Goal: Task Accomplishment & Management: Manage account settings

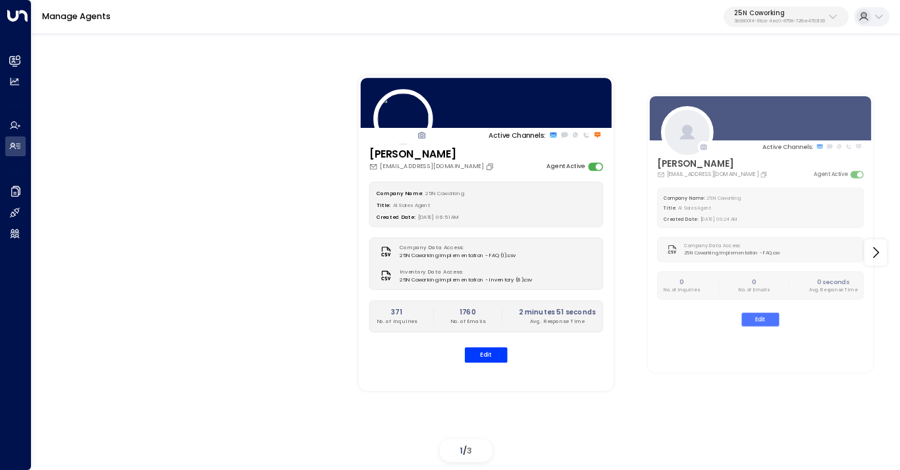
click at [780, 21] on p "3b9800f4-81ca-4ec0-8758-72fbe4763f36" at bounding box center [779, 20] width 91 height 5
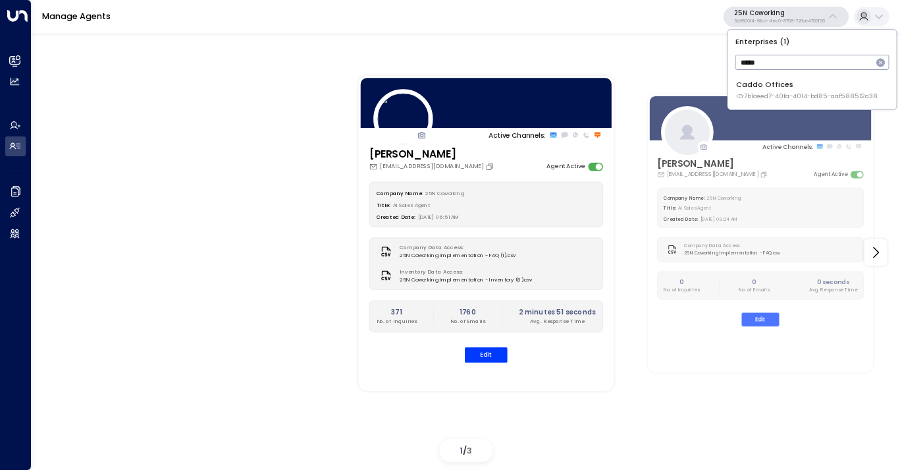
type input "*****"
click at [783, 90] on div "Caddo Offices ID: 7b1ceed7-40fa-4014-bd85-aaf588512a38" at bounding box center [807, 90] width 142 height 22
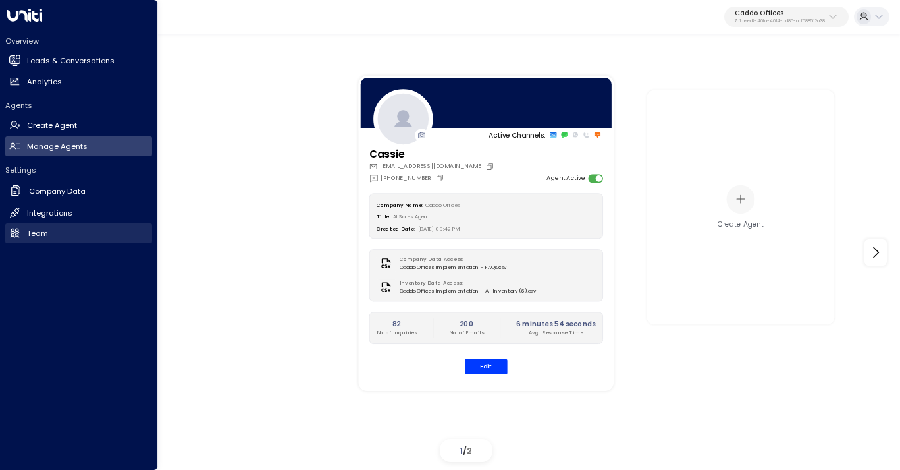
click at [45, 230] on h2 "Team" at bounding box center [37, 233] width 21 height 11
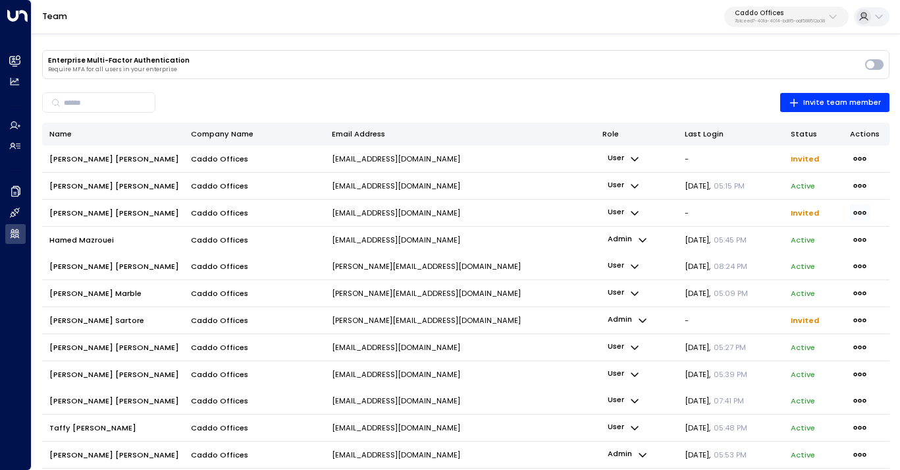
click at [865, 209] on icon "button" at bounding box center [860, 212] width 14 height 14
click at [636, 213] on div at bounding box center [450, 235] width 900 height 470
click at [629, 213] on p "user" at bounding box center [624, 212] width 43 height 17
click at [855, 211] on div at bounding box center [450, 235] width 900 height 470
click at [859, 211] on icon "button" at bounding box center [860, 213] width 13 height 4
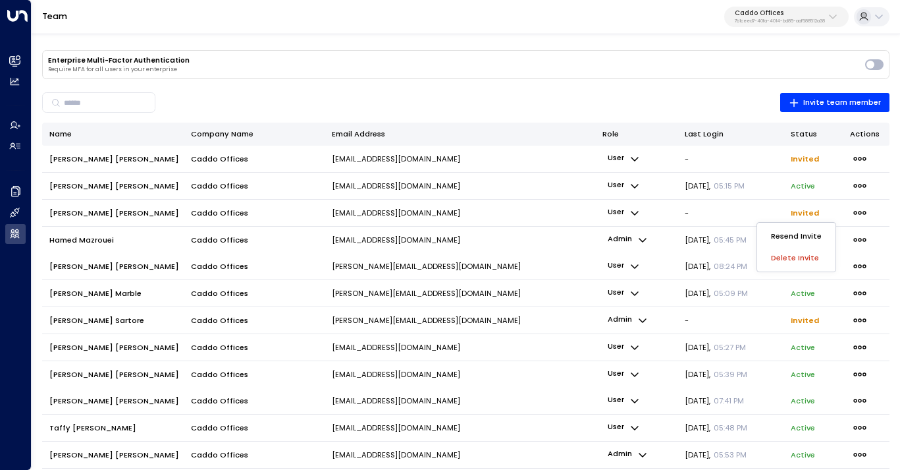
click at [802, 232] on span "Resend Invite" at bounding box center [796, 235] width 51 height 11
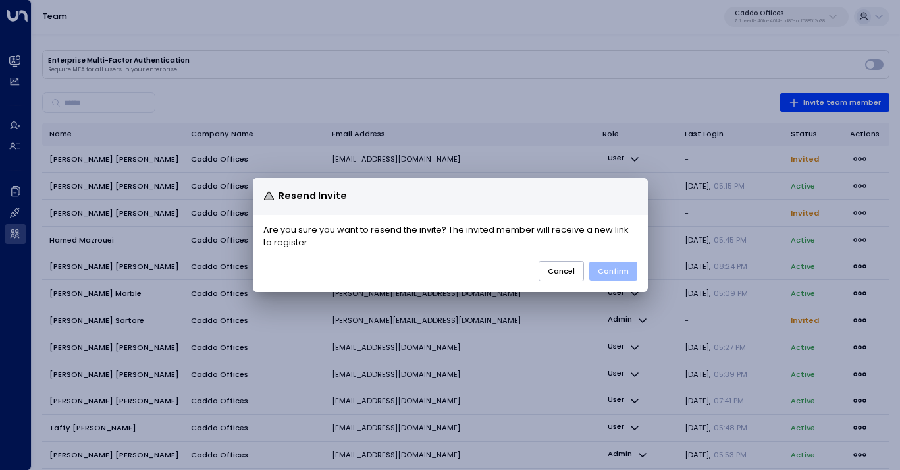
click at [622, 270] on button "Confirm" at bounding box center [613, 270] width 48 height 19
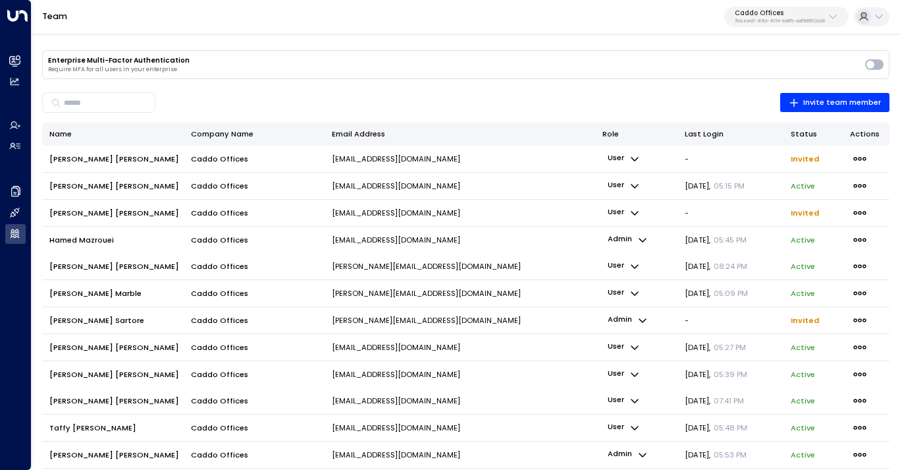
click at [769, 15] on p "Caddo Offices" at bounding box center [780, 13] width 90 height 8
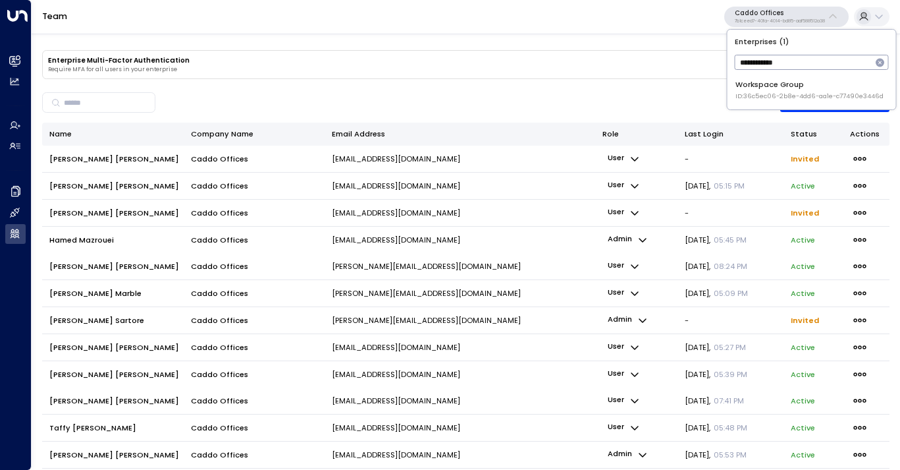
type input "**********"
click at [776, 83] on div "Workspace Group ID: 36c5ec06-2b8e-4dd6-aa1e-c77490e3446d" at bounding box center [810, 90] width 148 height 22
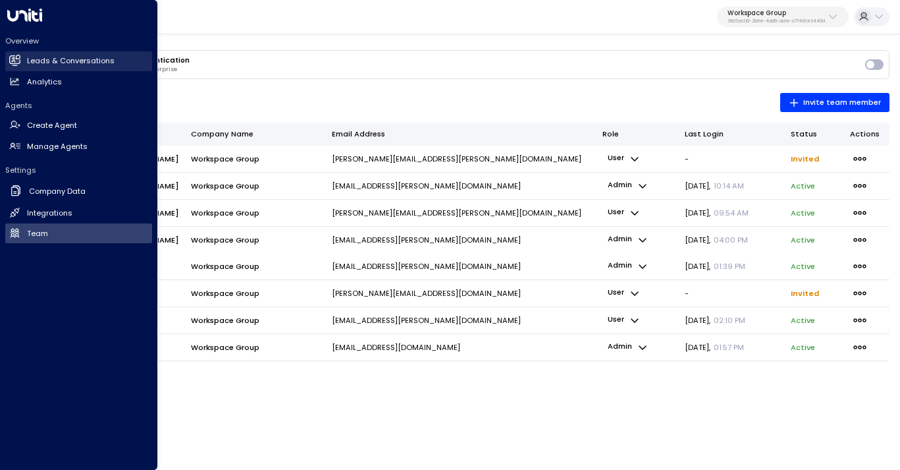
click at [70, 57] on h2 "Leads & Conversations" at bounding box center [71, 60] width 88 height 11
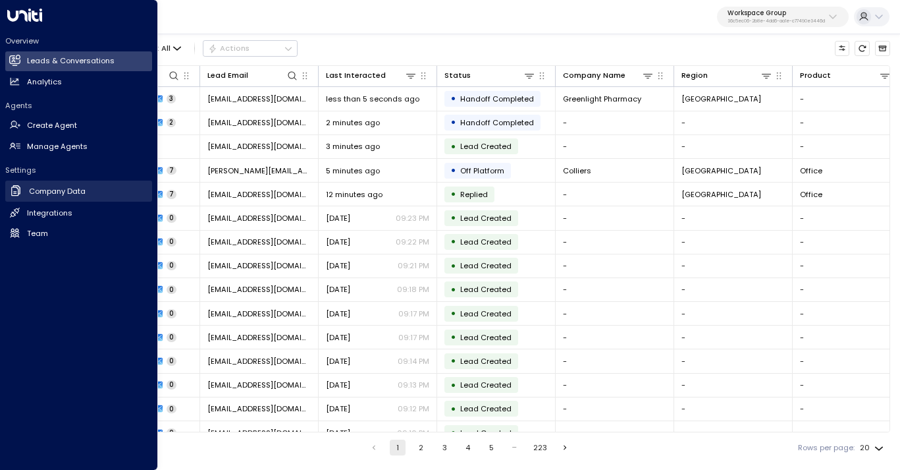
click at [51, 193] on h2 "Company Data" at bounding box center [57, 191] width 57 height 11
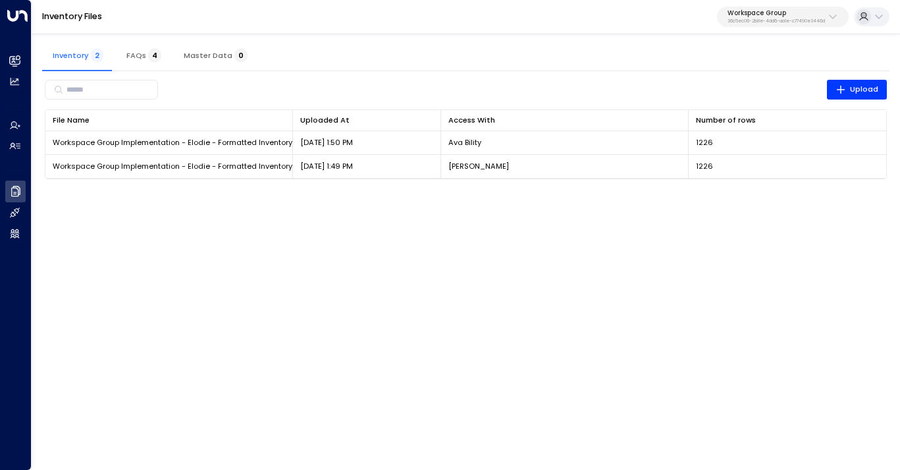
click at [130, 46] on button "FAQs 4" at bounding box center [143, 56] width 59 height 32
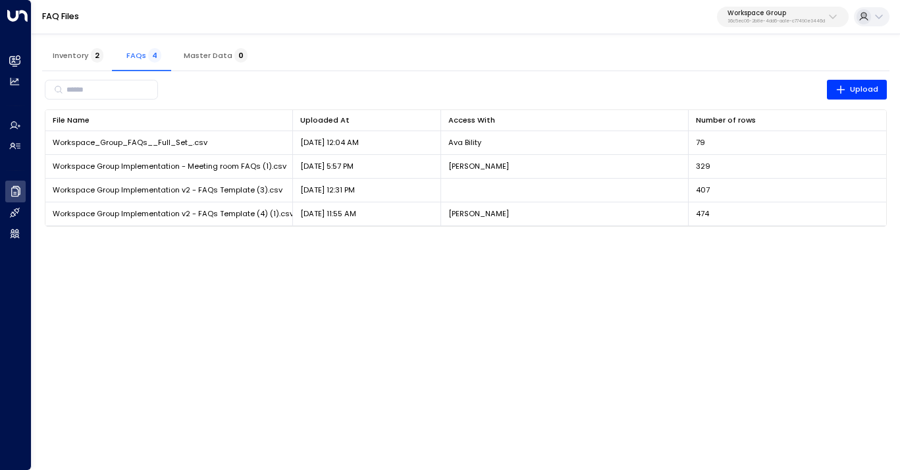
click at [768, 14] on p "Workspace Group" at bounding box center [776, 13] width 97 height 8
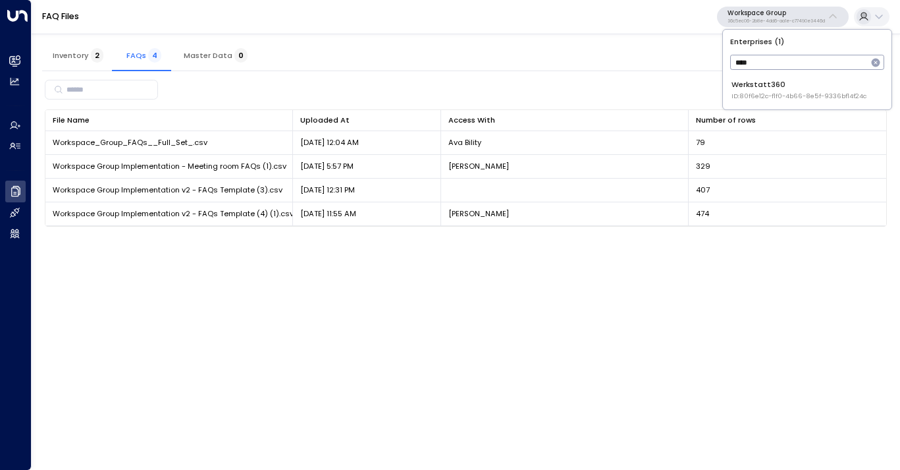
type input "****"
click at [781, 95] on span "ID: 80f6e12c-f1f0-4b66-8e5f-9336bf14f24c" at bounding box center [799, 96] width 135 height 9
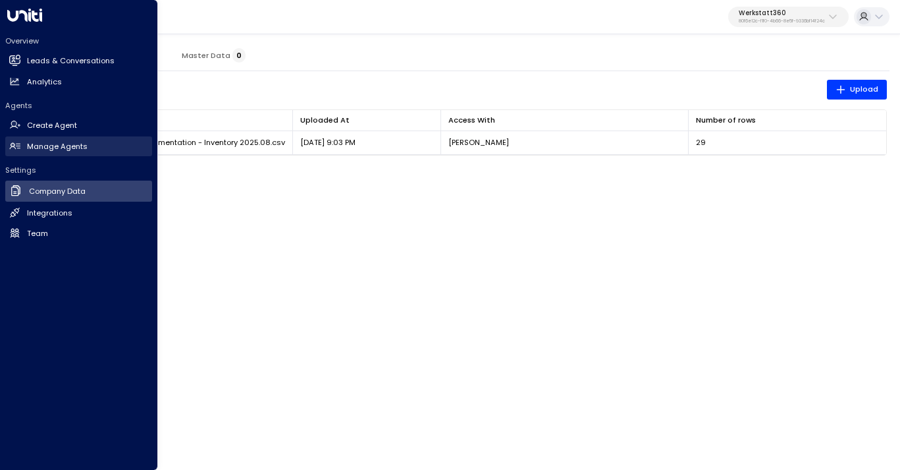
click at [47, 146] on h2 "Manage Agents" at bounding box center [57, 146] width 61 height 11
